Goal: Task Accomplishment & Management: Manage account settings

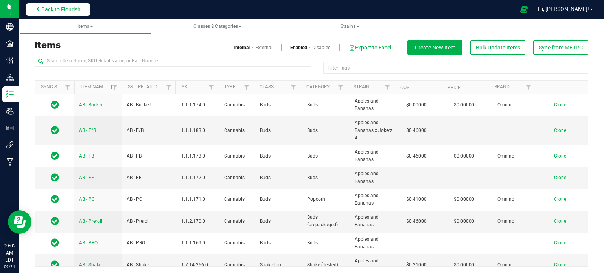
click at [61, 3] on button "Back to Flourish" at bounding box center [58, 9] width 64 height 13
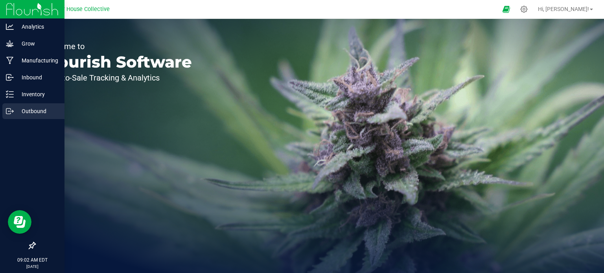
click at [13, 111] on icon at bounding box center [12, 111] width 1 height 1
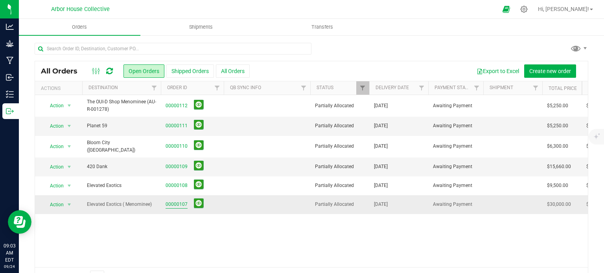
click at [174, 201] on link "00000107" at bounding box center [177, 204] width 22 height 7
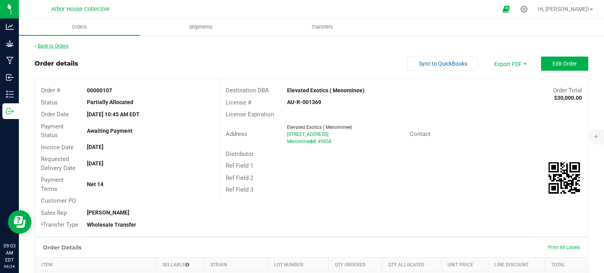
click at [60, 44] on link "Back to Orders" at bounding box center [52, 46] width 34 height 6
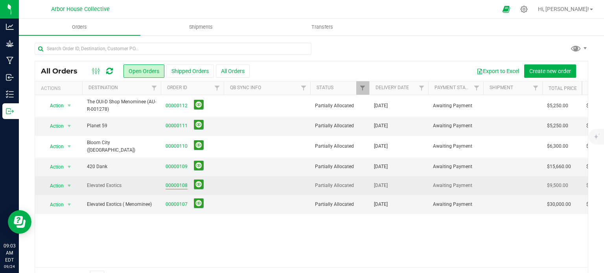
click at [170, 182] on link "00000108" at bounding box center [177, 185] width 22 height 7
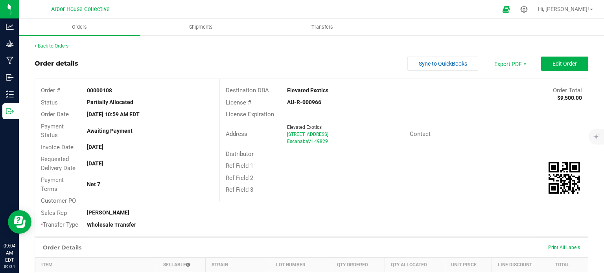
click at [68, 48] on link "Back to Orders" at bounding box center [52, 46] width 34 height 6
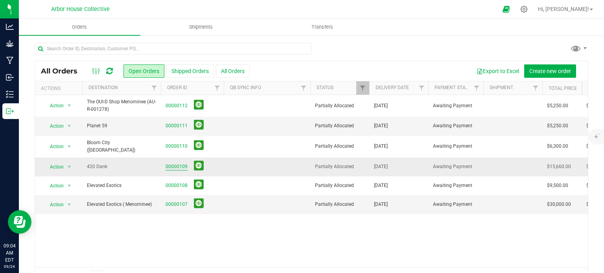
click at [176, 164] on link "00000109" at bounding box center [177, 166] width 22 height 7
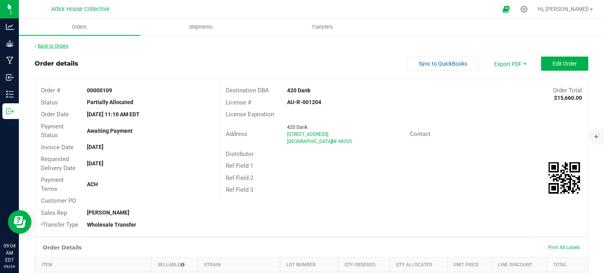
click at [57, 44] on link "Back to Orders" at bounding box center [52, 46] width 34 height 6
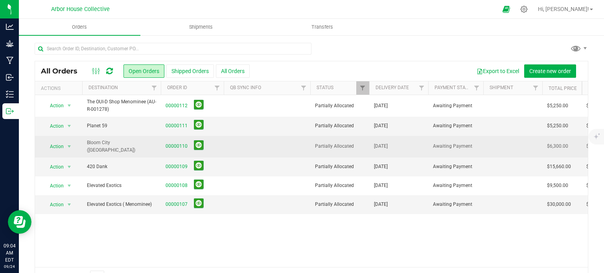
click at [177, 140] on span "00000110" at bounding box center [192, 146] width 53 height 12
click at [177, 146] on link "00000110" at bounding box center [177, 146] width 22 height 7
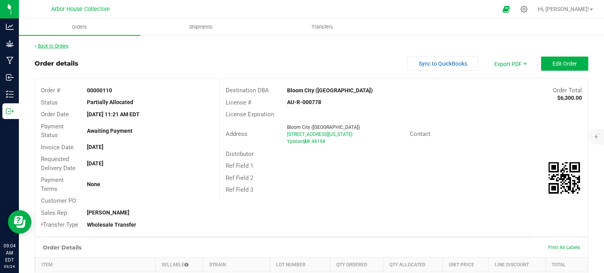
click at [56, 46] on link "Back to Orders" at bounding box center [52, 46] width 34 height 6
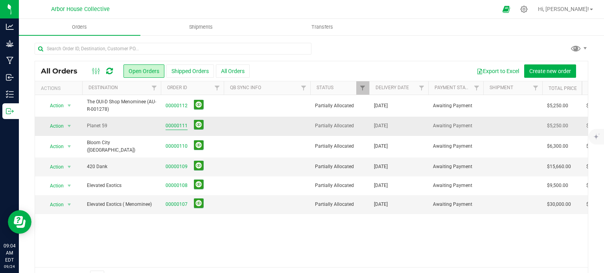
click at [182, 129] on link "00000111" at bounding box center [177, 125] width 22 height 7
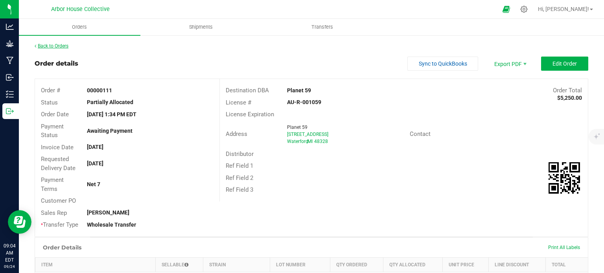
click at [67, 48] on link "Back to Orders" at bounding box center [52, 46] width 34 height 6
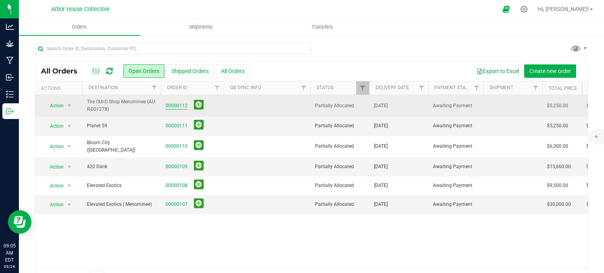
click at [174, 102] on link "00000112" at bounding box center [177, 105] width 22 height 7
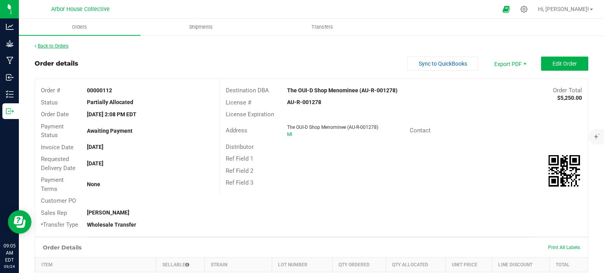
click at [66, 44] on link "Back to Orders" at bounding box center [52, 46] width 34 height 6
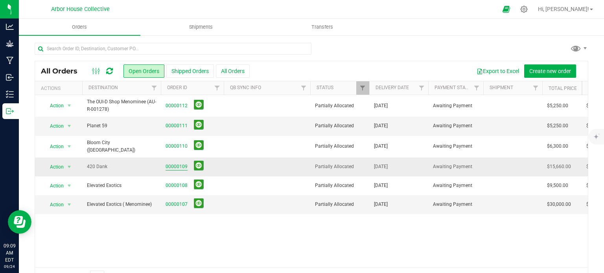
click at [175, 164] on link "00000109" at bounding box center [177, 166] width 22 height 7
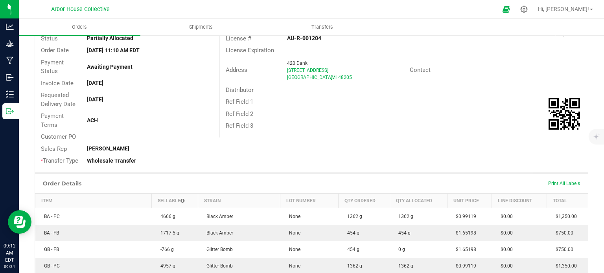
scroll to position [63, 0]
click at [112, 127] on div "Payment Terms ACH" at bounding box center [127, 121] width 184 height 21
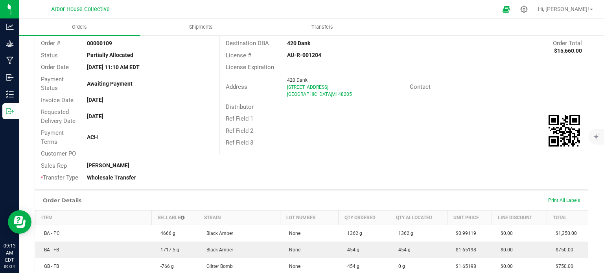
click at [82, 150] on div "Customer PO" at bounding box center [127, 154] width 184 height 12
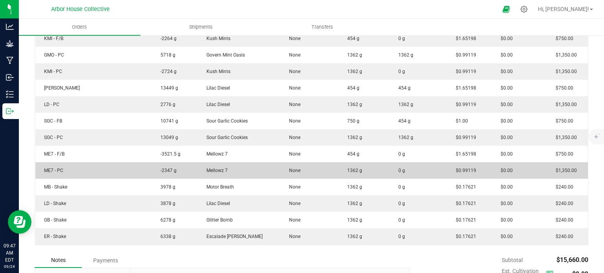
scroll to position [338, 0]
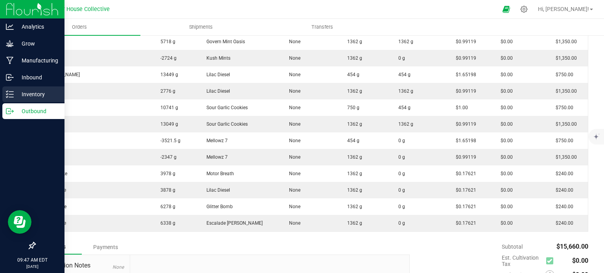
click at [15, 94] on p "Inventory" at bounding box center [37, 94] width 47 height 9
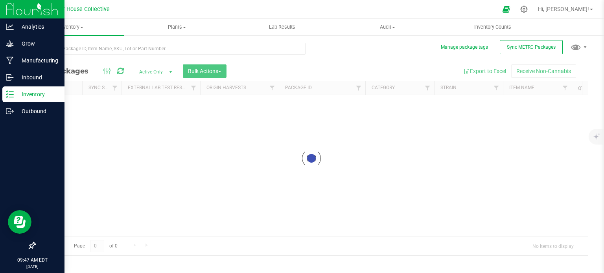
scroll to position [1, 0]
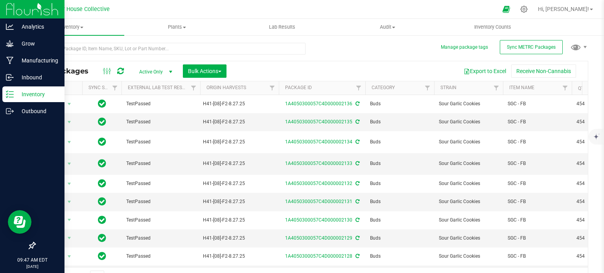
scroll to position [14, 0]
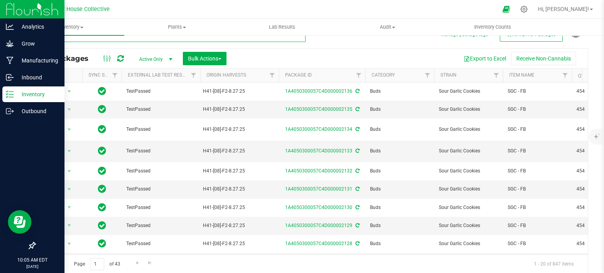
click at [71, 39] on input "text" at bounding box center [170, 36] width 271 height 12
type input "1503"
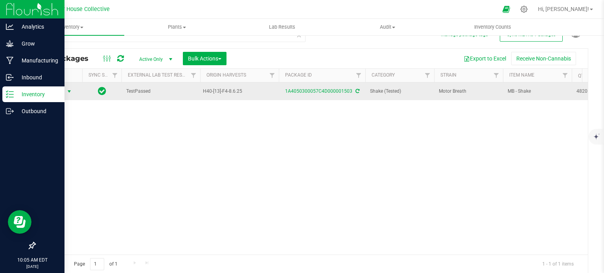
click at [69, 89] on span "select" at bounding box center [69, 91] width 6 height 6
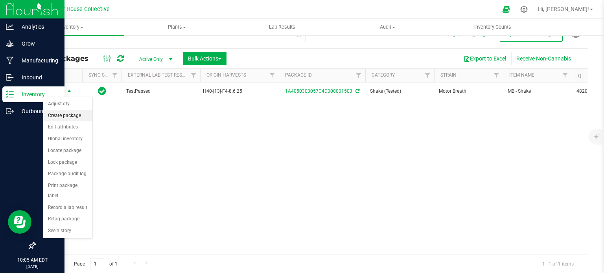
click at [79, 114] on li "Create package" at bounding box center [67, 116] width 49 height 12
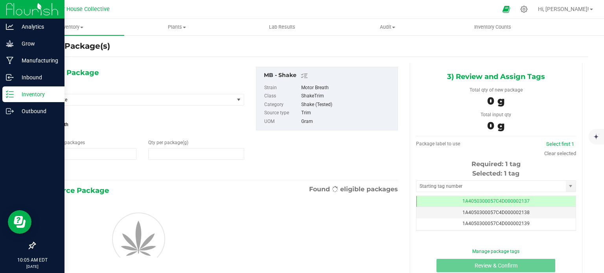
type input "1"
type input "0.0000"
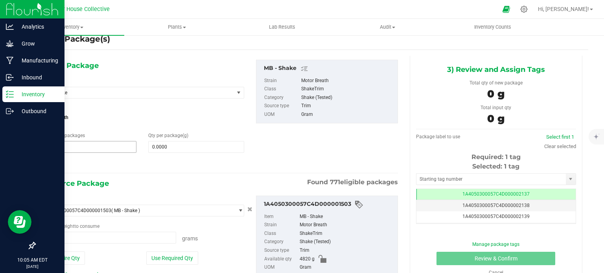
type input "0.0000 g"
click at [78, 146] on span "1 1" at bounding box center [88, 147] width 96 height 12
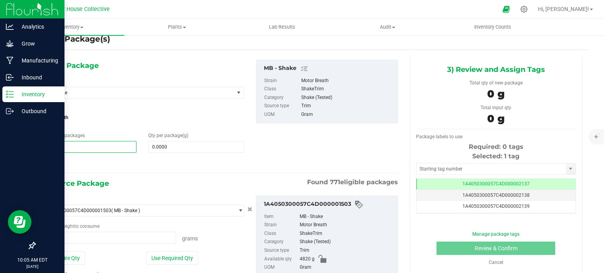
type input "1"
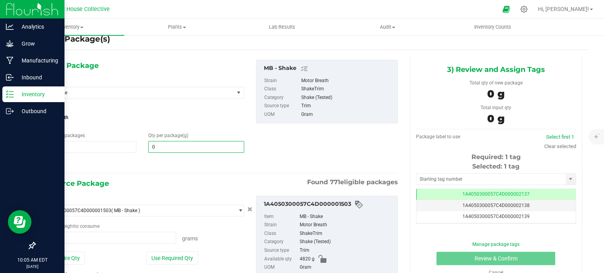
click at [167, 145] on span "0.0000 0" at bounding box center [196, 147] width 96 height 12
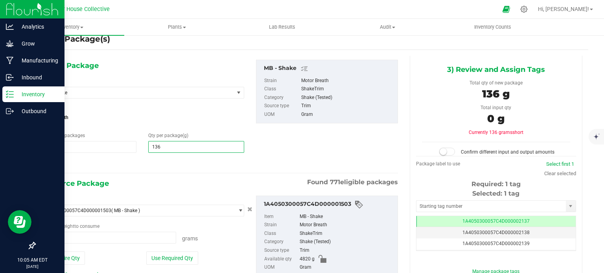
type input "1362"
type input "1,362.0000"
click at [110, 239] on span "0.0000 g 0" at bounding box center [108, 238] width 136 height 12
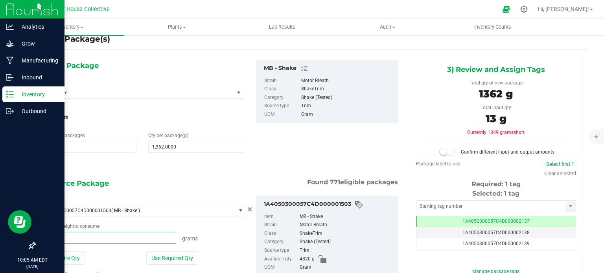
type input "1362"
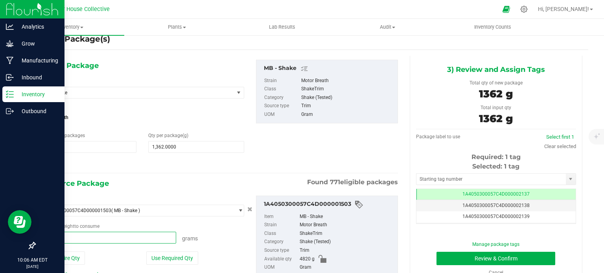
type input "1362.0000 g"
click at [156, 59] on div "1) New Package Select Item MB - Shake AB - Bucked AB - F/B AB - FB AB - FF AB -…" at bounding box center [219, 179] width 369 height 246
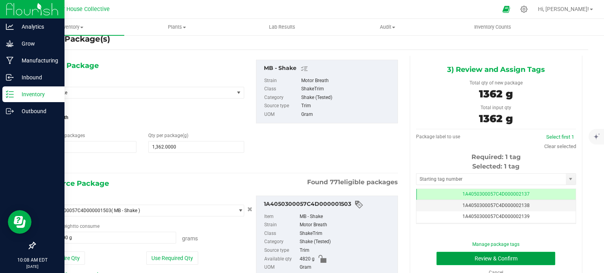
click at [455, 259] on button "Review & Confirm" at bounding box center [495, 258] width 119 height 13
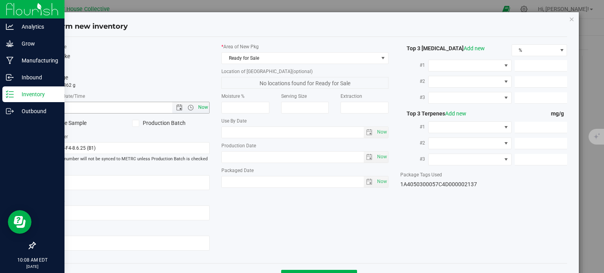
click at [204, 108] on span "Now" at bounding box center [203, 107] width 13 height 11
type input "[DATE] 10:08 AM"
click at [375, 182] on span "Now" at bounding box center [381, 181] width 13 height 11
type input "[DATE]"
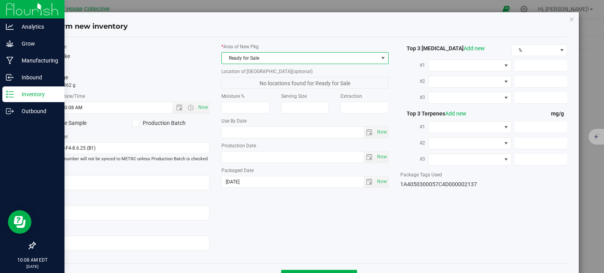
click at [316, 58] on span "Ready for Sale" at bounding box center [300, 58] width 156 height 11
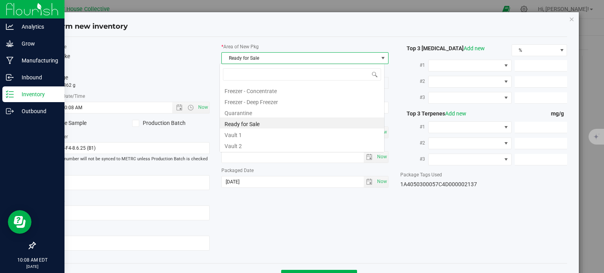
scroll to position [11, 165]
click at [290, 143] on li "Vault 2" at bounding box center [302, 145] width 164 height 11
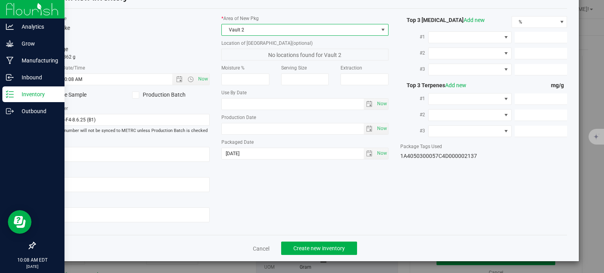
scroll to position [28, 0]
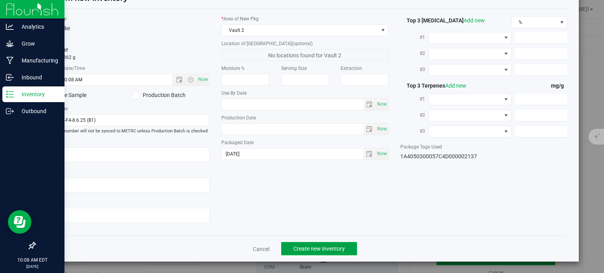
click at [303, 246] on span "Create new inventory" at bounding box center [319, 249] width 52 height 6
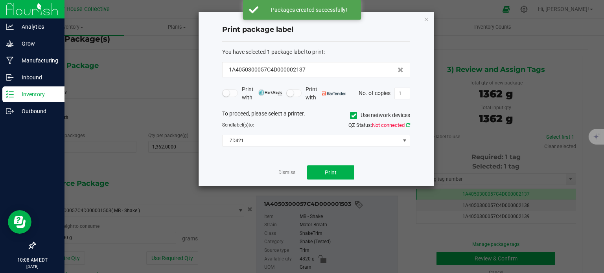
click at [409, 123] on icon at bounding box center [408, 125] width 4 height 5
click at [335, 166] on button "Print" at bounding box center [330, 173] width 47 height 14
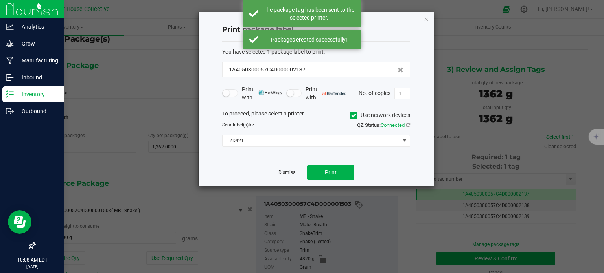
click at [287, 171] on link "Dismiss" at bounding box center [286, 172] width 17 height 7
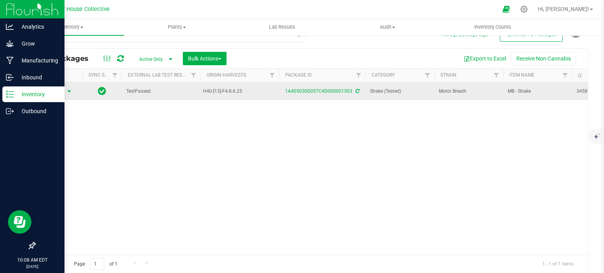
click at [70, 88] on span "select" at bounding box center [69, 91] width 6 height 6
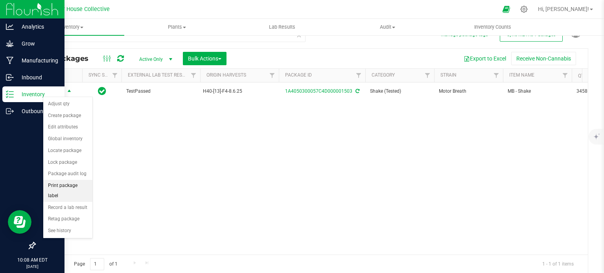
click at [65, 185] on li "Print package label" at bounding box center [67, 191] width 49 height 22
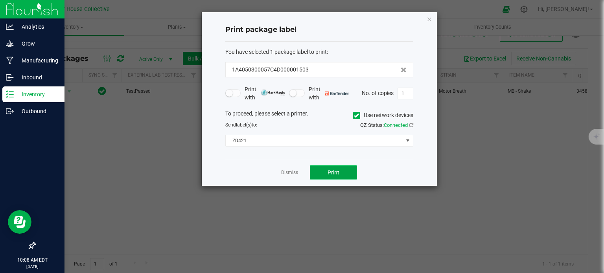
click at [342, 173] on button "Print" at bounding box center [333, 173] width 47 height 14
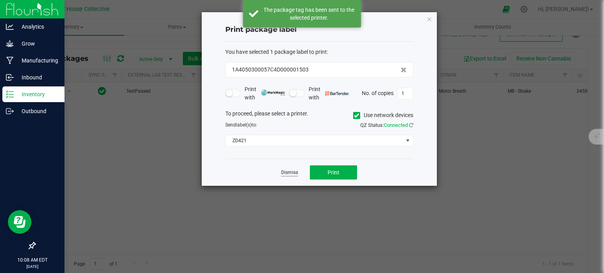
click at [294, 171] on link "Dismiss" at bounding box center [289, 172] width 17 height 7
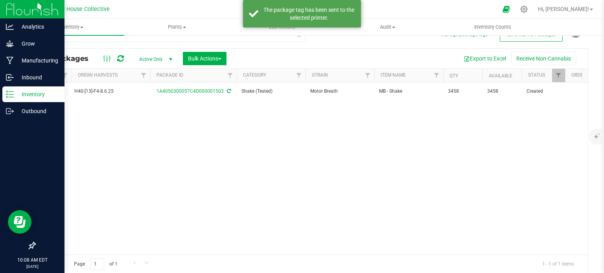
scroll to position [0, 129]
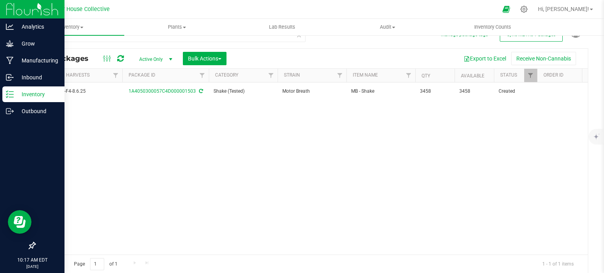
click at [71, 117] on div "Action Action Adjust qty Create package Edit attributes Global inventory Locate…" at bounding box center [311, 169] width 553 height 172
click at [109, 37] on input "1503" at bounding box center [170, 36] width 271 height 12
type input "1"
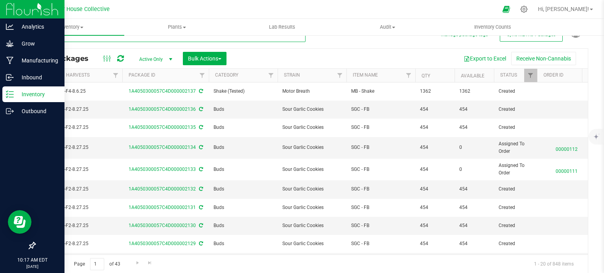
type input "1424"
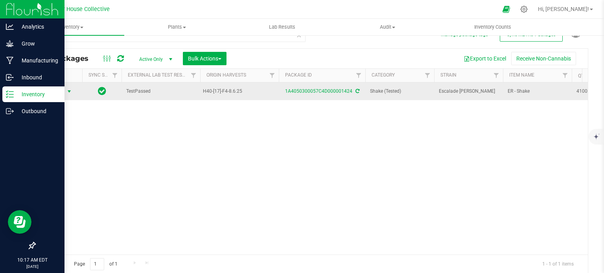
click at [69, 92] on span "select" at bounding box center [69, 91] width 6 height 6
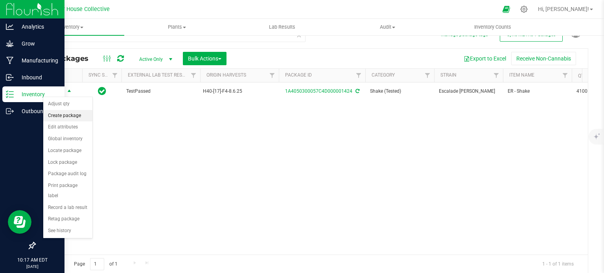
click at [68, 113] on li "Create package" at bounding box center [67, 116] width 49 height 12
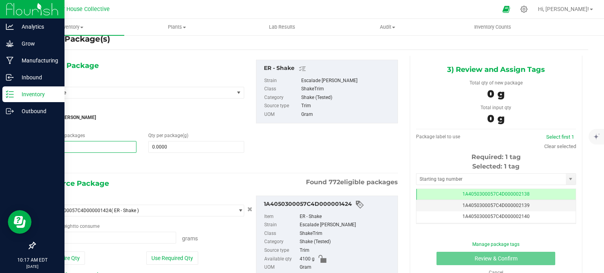
click at [77, 149] on span "1 1" at bounding box center [88, 147] width 96 height 12
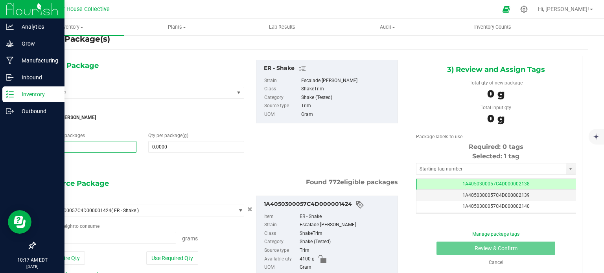
type input "1"
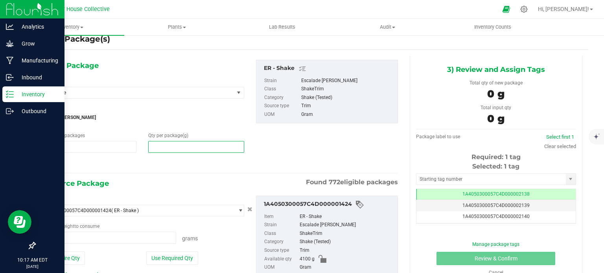
click at [184, 149] on span at bounding box center [196, 147] width 96 height 12
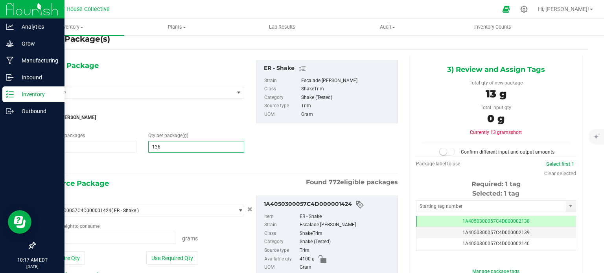
type input "1362"
type input "1,362.0000"
click at [89, 238] on span at bounding box center [108, 238] width 136 height 12
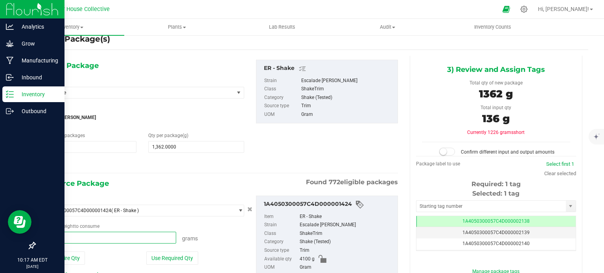
type input "1362"
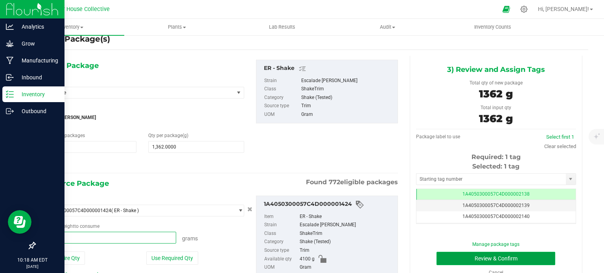
type input "1362.0000 g"
click at [471, 259] on button "Review & Confirm" at bounding box center [495, 258] width 119 height 13
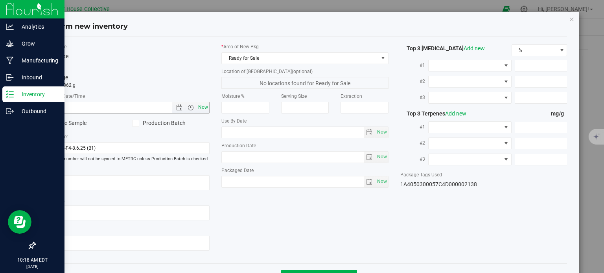
click at [204, 108] on span "Now" at bounding box center [203, 107] width 13 height 11
type input "[DATE] 10:18 AM"
click at [381, 179] on span "Now" at bounding box center [381, 181] width 13 height 11
type input "[DATE]"
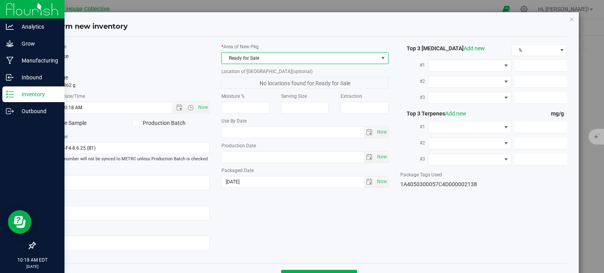
click at [350, 60] on span "Ready for Sale" at bounding box center [300, 58] width 156 height 11
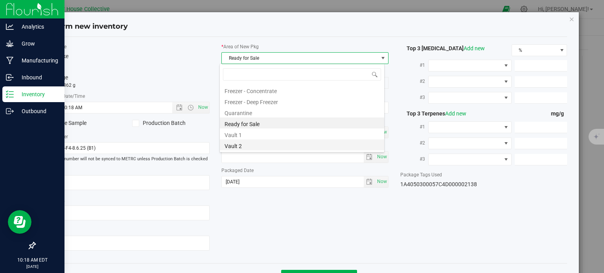
click at [251, 147] on li "Vault 2" at bounding box center [302, 145] width 164 height 11
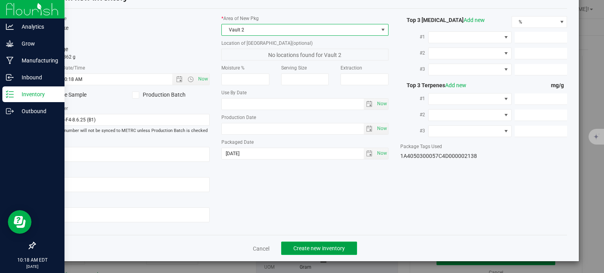
click at [305, 250] on span "Create new inventory" at bounding box center [319, 248] width 52 height 6
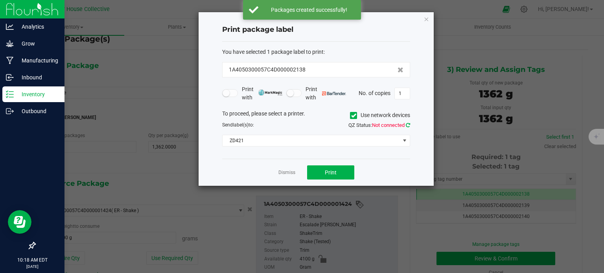
click at [408, 125] on icon at bounding box center [408, 125] width 4 height 5
click at [316, 171] on button "Print" at bounding box center [330, 173] width 47 height 14
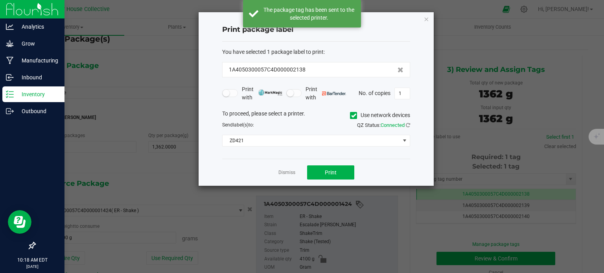
click at [274, 173] on div "Dismiss Print" at bounding box center [316, 172] width 188 height 27
click at [285, 173] on link "Dismiss" at bounding box center [286, 172] width 17 height 7
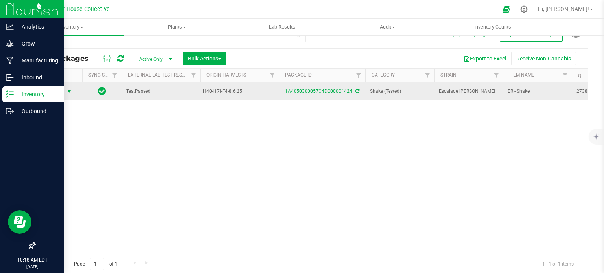
click at [68, 87] on span "select" at bounding box center [69, 91] width 10 height 11
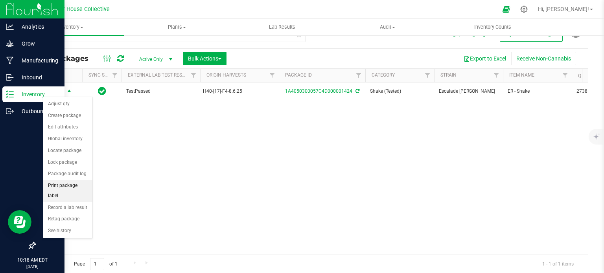
click at [66, 182] on li "Print package label" at bounding box center [67, 191] width 49 height 22
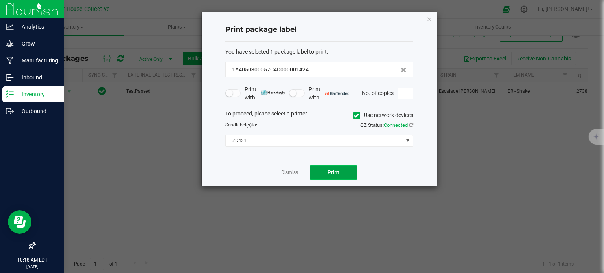
click at [320, 169] on button "Print" at bounding box center [333, 173] width 47 height 14
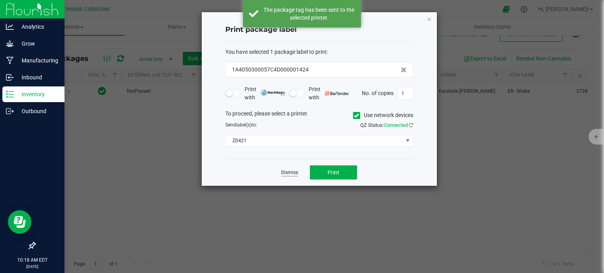
click at [294, 172] on link "Dismiss" at bounding box center [289, 172] width 17 height 7
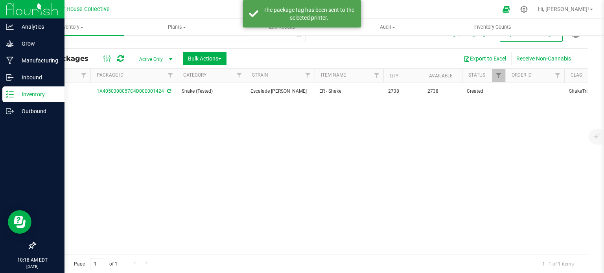
scroll to position [0, 193]
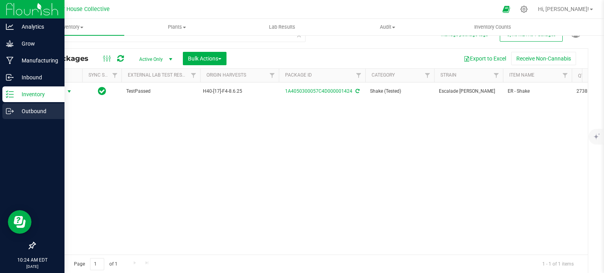
click at [4, 106] on div "Outbound" at bounding box center [33, 111] width 62 height 16
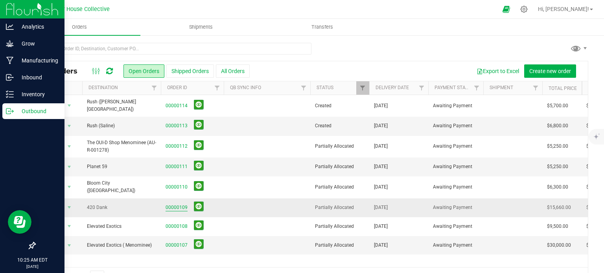
click at [183, 204] on link "00000109" at bounding box center [177, 207] width 22 height 7
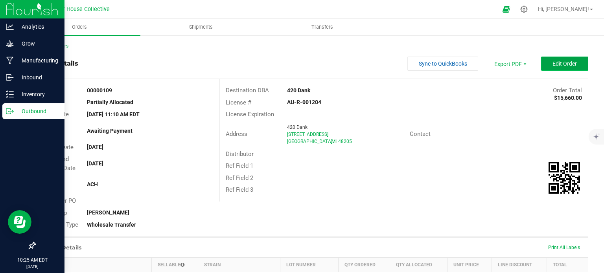
click at [556, 61] on span "Edit Order" at bounding box center [564, 64] width 24 height 6
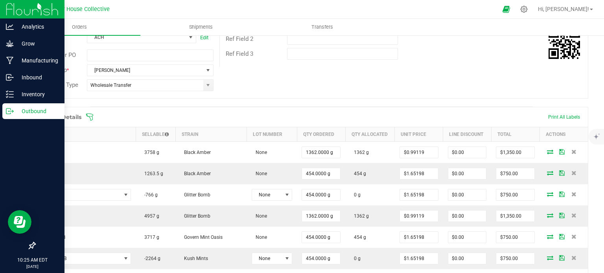
scroll to position [155, 0]
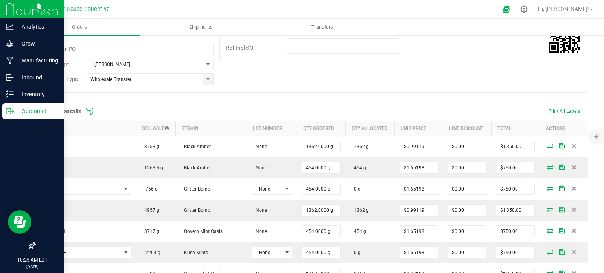
click at [91, 110] on icon at bounding box center [90, 111] width 8 height 8
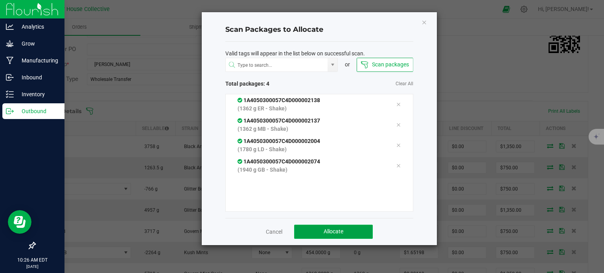
click at [327, 234] on span "Allocate" at bounding box center [334, 231] width 20 height 6
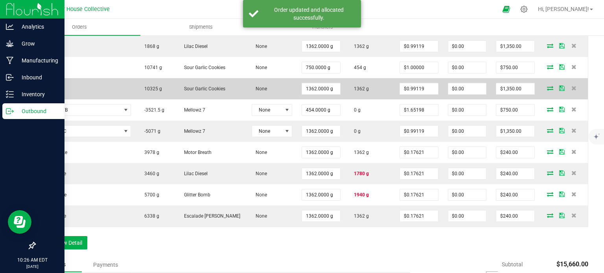
scroll to position [454, 0]
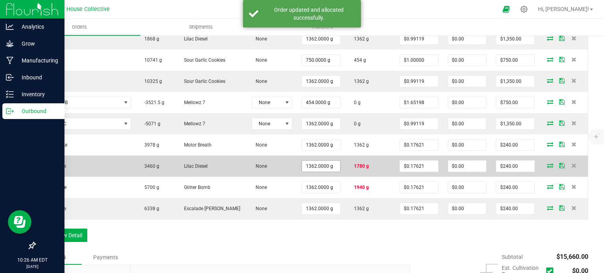
click at [306, 164] on input "1362.0000 g" at bounding box center [321, 166] width 38 height 11
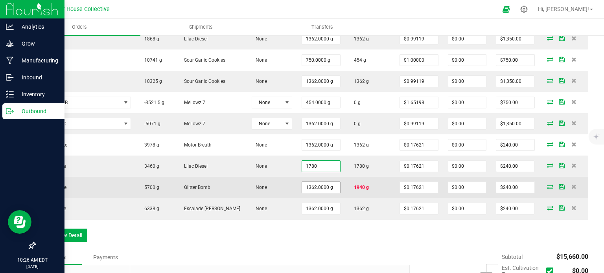
type input "1780.0000 g"
type input "$313.65"
click at [305, 182] on input "1362" at bounding box center [321, 187] width 38 height 11
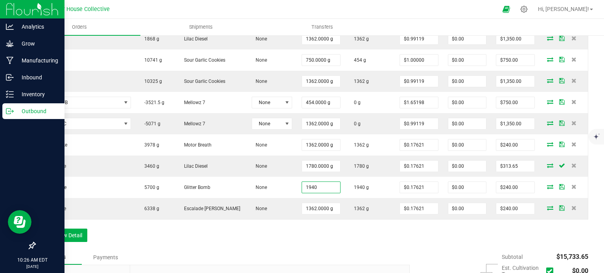
type input "1940.0000 g"
type input "$341.85"
click at [318, 235] on div "Order Details Print All Labels Item Sellable Strain Lot Number Qty Ordered Qty …" at bounding box center [312, 26] width 554 height 448
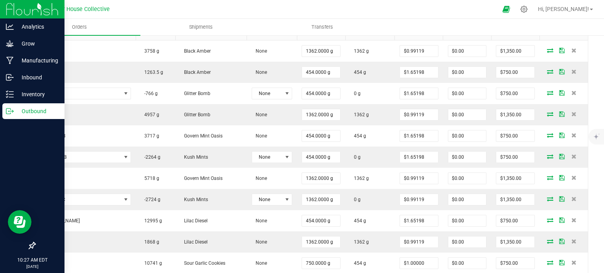
scroll to position [0, 0]
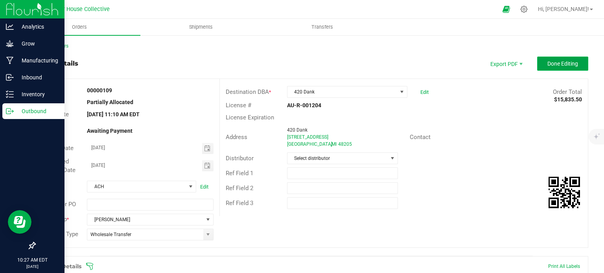
click at [557, 61] on span "Done Editing" at bounding box center [562, 64] width 31 height 6
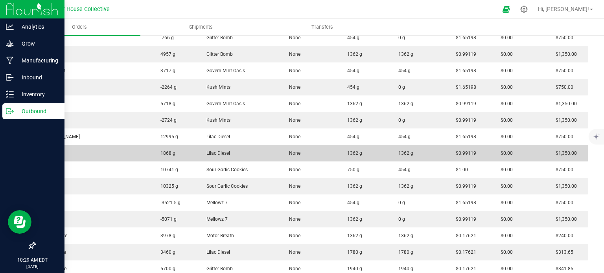
scroll to position [275, 0]
